Goal: Information Seeking & Learning: Learn about a topic

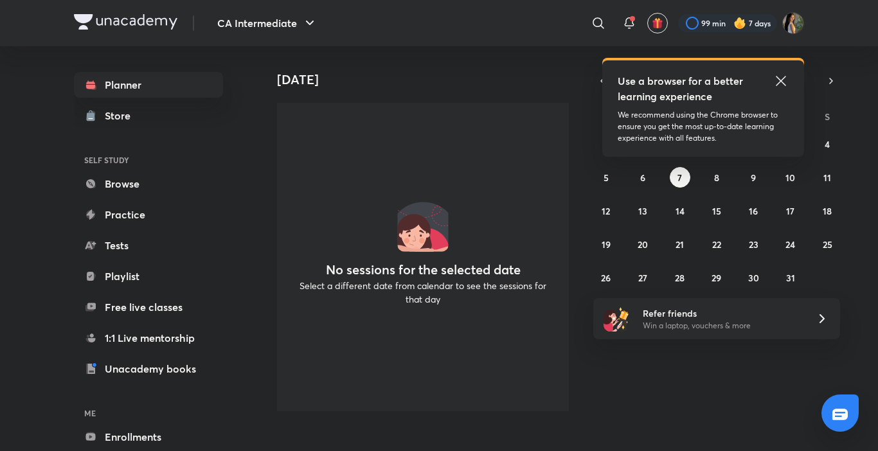
click at [779, 74] on icon at bounding box center [780, 80] width 15 height 15
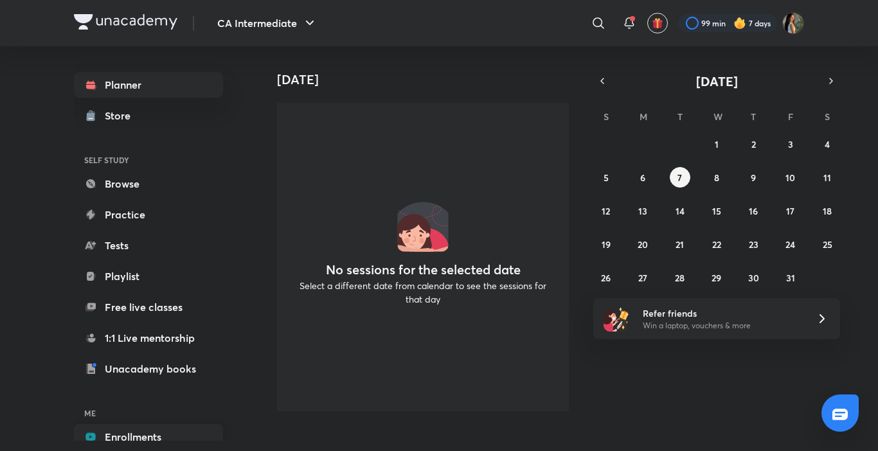
click at [150, 429] on link "Enrollments" at bounding box center [148, 437] width 149 height 26
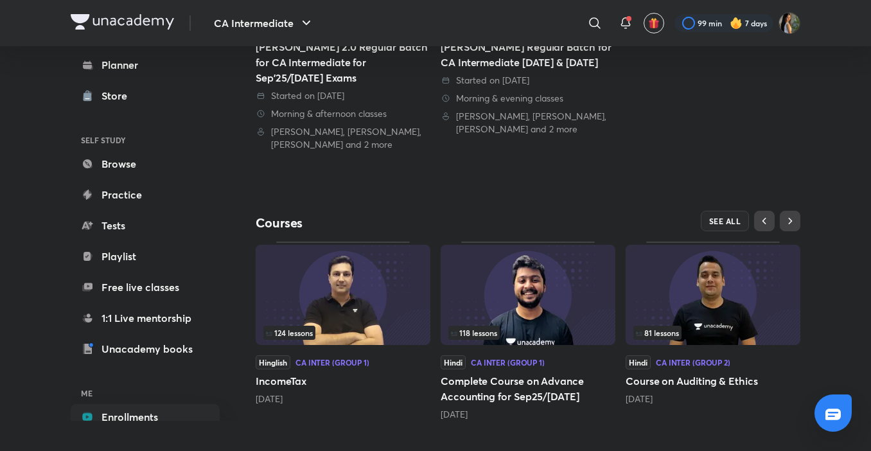
scroll to position [308, 0]
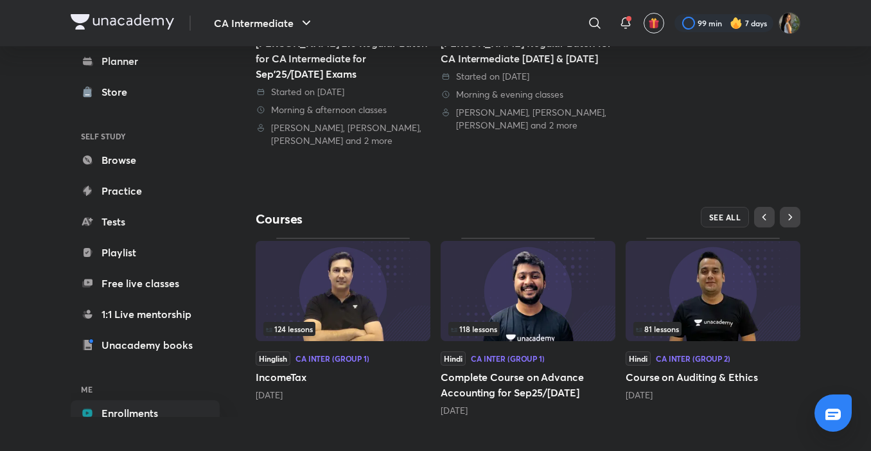
click at [653, 330] on span "81 lessons" at bounding box center [657, 329] width 43 height 8
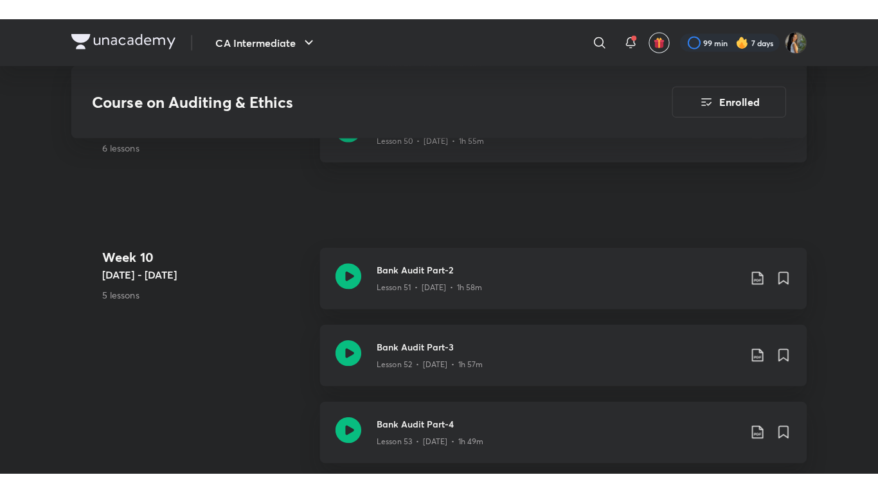
scroll to position [5088, 0]
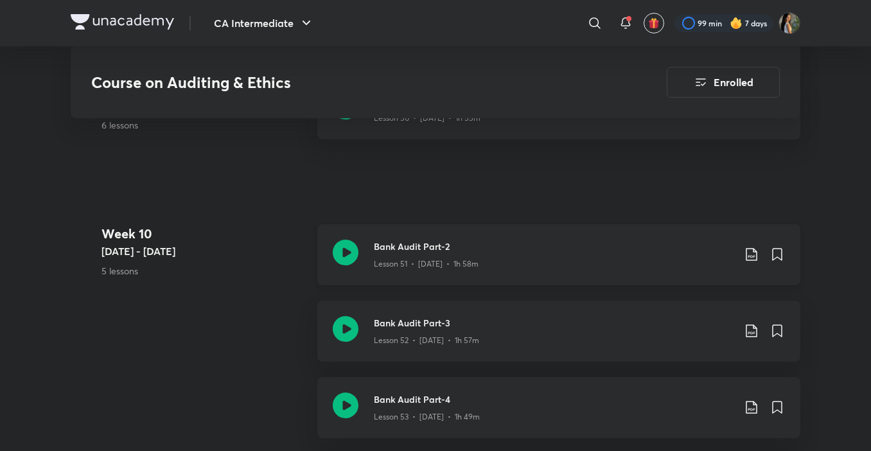
click at [600, 259] on div "Lesson 51 • [DATE] • 1h 58m" at bounding box center [554, 261] width 360 height 17
